Goal: Communication & Community: Answer question/provide support

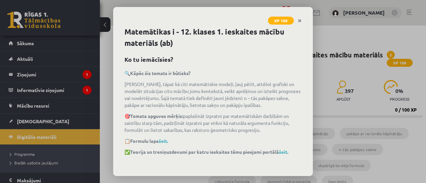
scroll to position [32, 0]
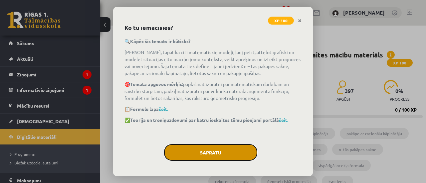
click at [194, 150] on button "Sapratu" at bounding box center [210, 152] width 93 height 17
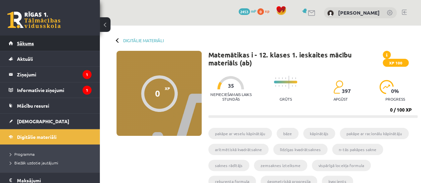
click at [82, 38] on link "Sākums" at bounding box center [50, 43] width 83 height 15
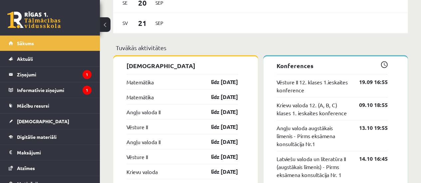
scroll to position [549, 0]
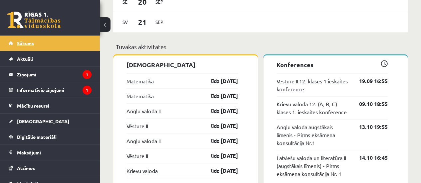
click at [62, 42] on link "Sākums" at bounding box center [50, 43] width 83 height 15
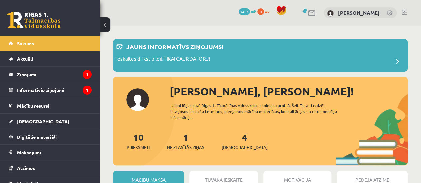
click at [403, 13] on link at bounding box center [403, 12] width 5 height 5
click at [402, 10] on link at bounding box center [403, 12] width 5 height 5
click at [404, 12] on link at bounding box center [403, 12] width 5 height 5
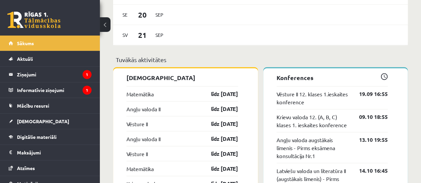
scroll to position [532, 0]
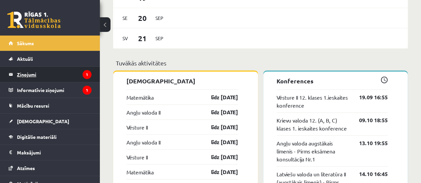
click at [39, 72] on legend "Ziņojumi 1" at bounding box center [54, 74] width 74 height 15
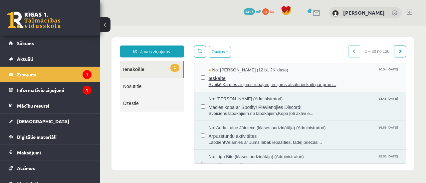
click at [226, 67] on span "No: Jelizaveta Daņevska (12.b1 JK klase)" at bounding box center [247, 70] width 79 height 6
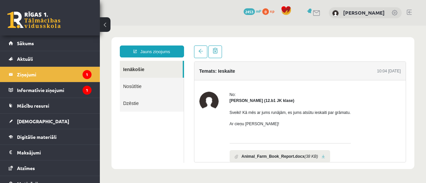
scroll to position [33, 0]
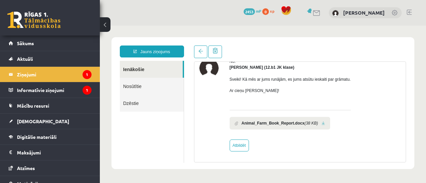
click at [321, 124] on link at bounding box center [323, 123] width 4 height 4
